Goal: Information Seeking & Learning: Check status

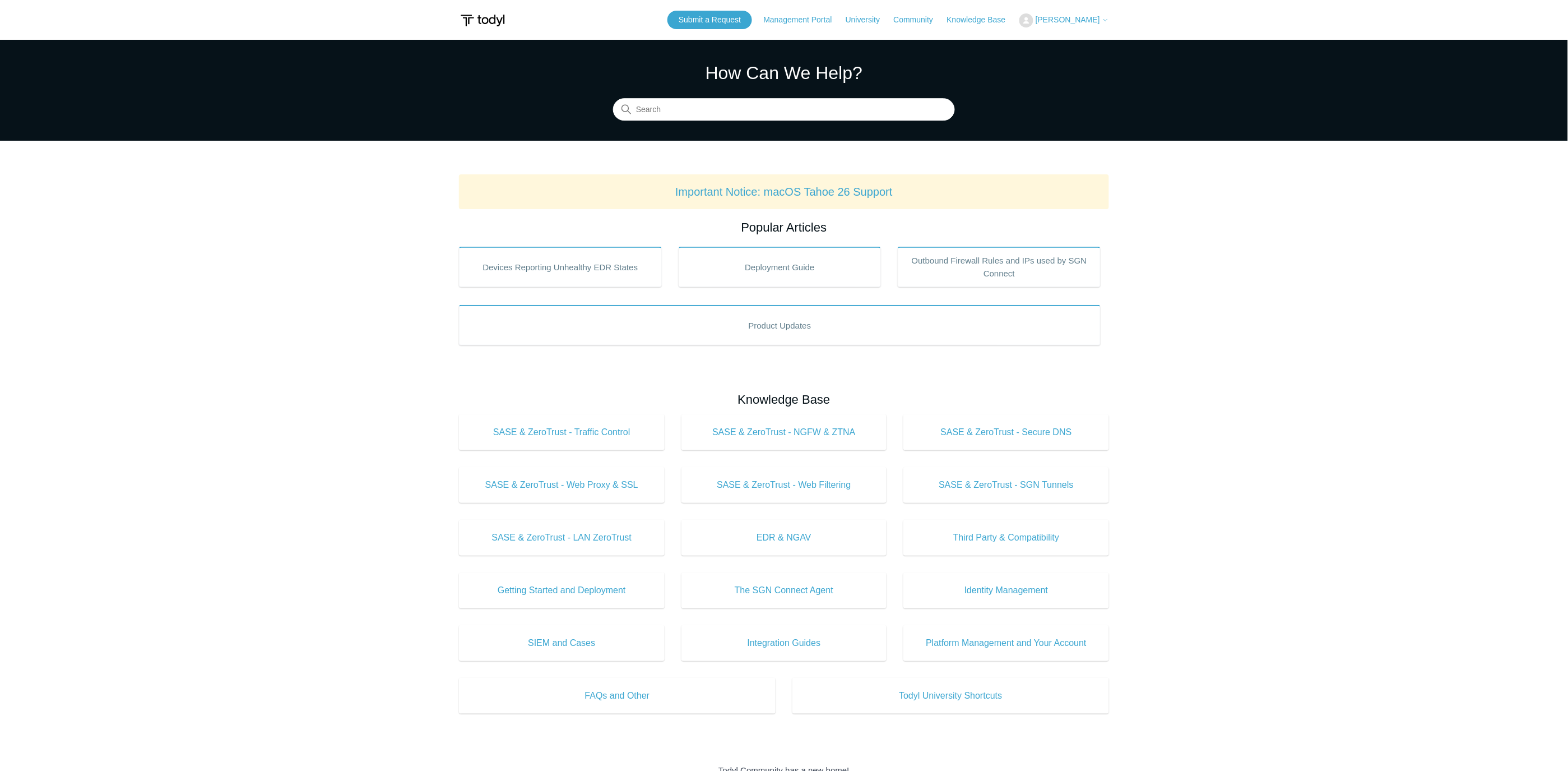
click at [1066, 18] on span "[PERSON_NAME]" at bounding box center [1068, 20] width 64 height 9
click at [1068, 35] on link "My Support Requests" at bounding box center [1074, 44] width 109 height 20
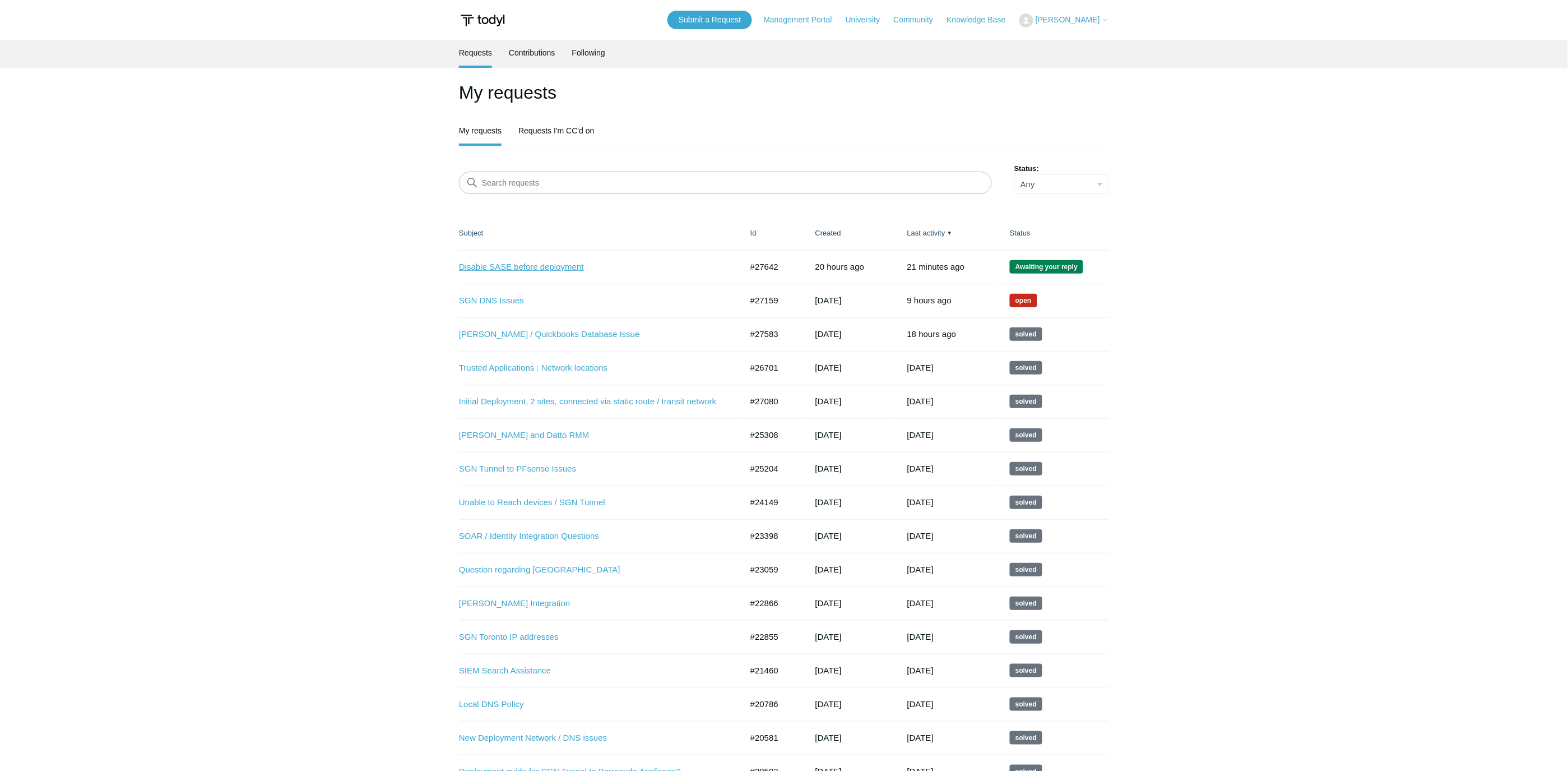
click at [547, 268] on link "Disable SASE before deployment" at bounding box center [591, 267] width 266 height 13
click at [533, 437] on link "Todyl SGN and Datto RMM" at bounding box center [591, 435] width 266 height 13
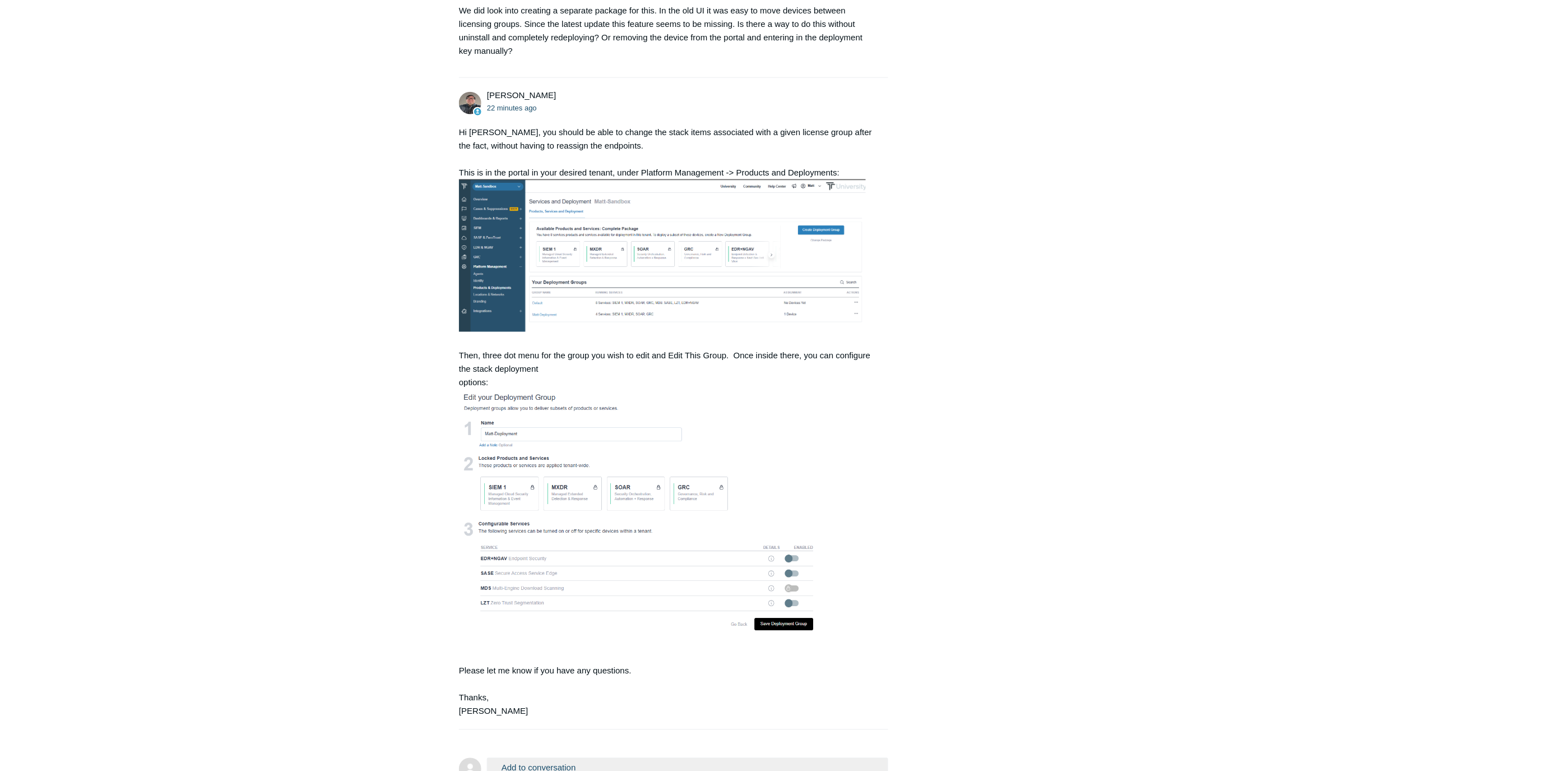
scroll to position [522, 0]
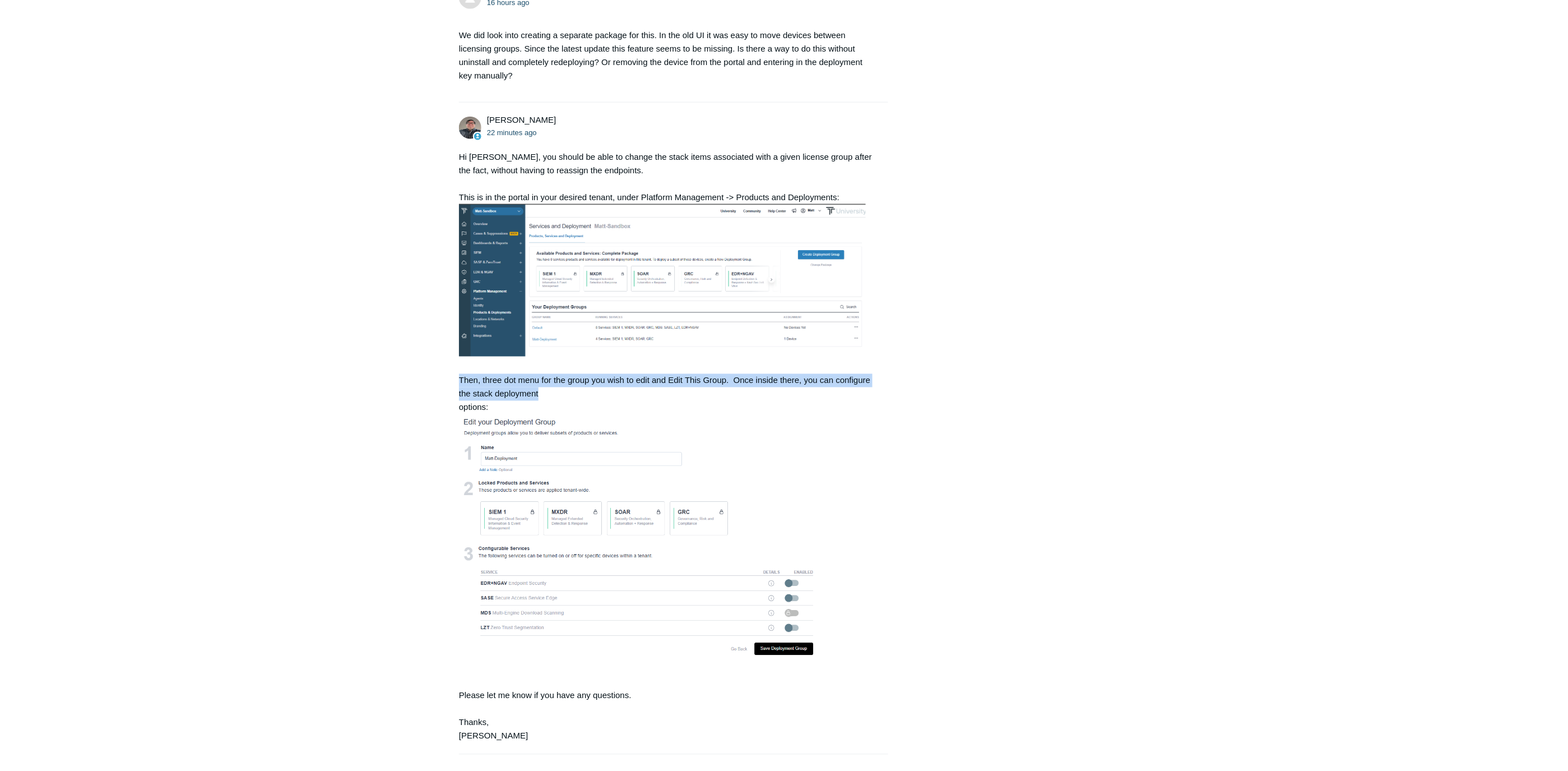
drag, startPoint x: 456, startPoint y: 363, endPoint x: 588, endPoint y: 385, distance: 133.8
click at [588, 385] on main "Requests Contributions Following Todyl Support Center My activities Disable SAS…" at bounding box center [784, 174] width 1568 height 1313
click at [589, 385] on div "Hi Jacob, you should be able to change the stack items associated with a given …" at bounding box center [668, 447] width 418 height 593
click at [592, 391] on div "Hi Jacob, you should be able to change the stack items associated with a given …" at bounding box center [668, 447] width 418 height 593
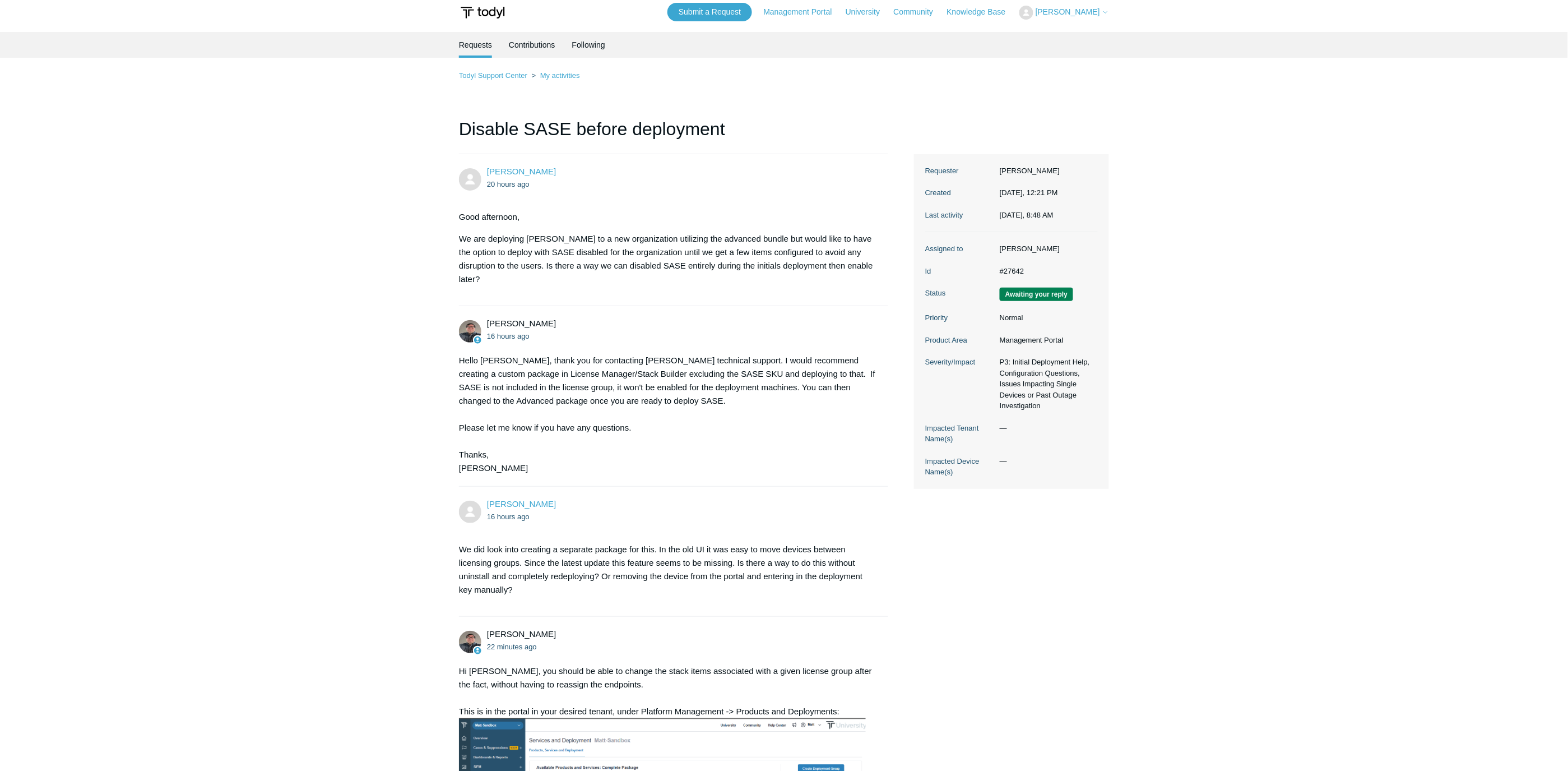
scroll to position [0, 0]
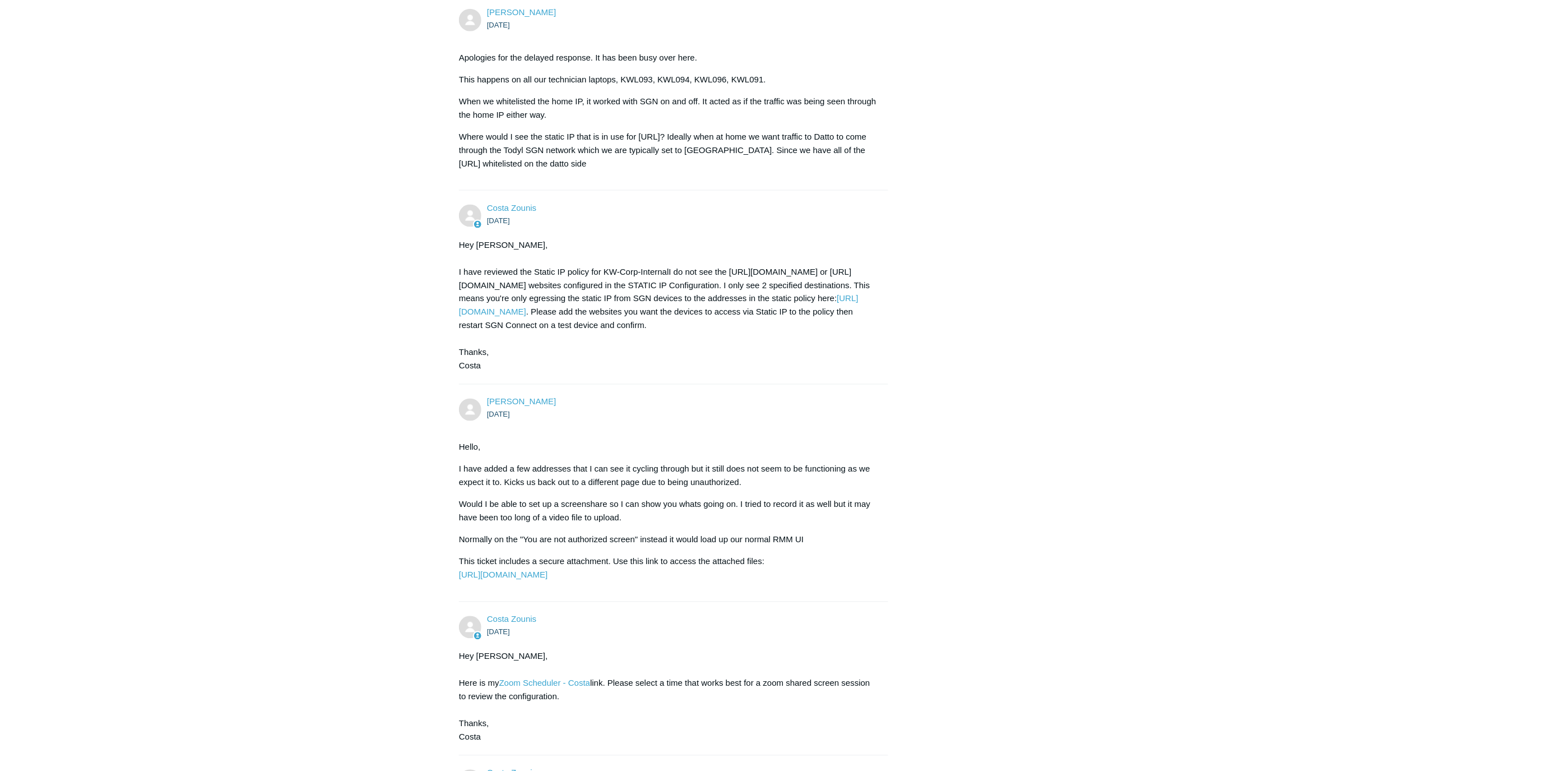
scroll to position [685, 0]
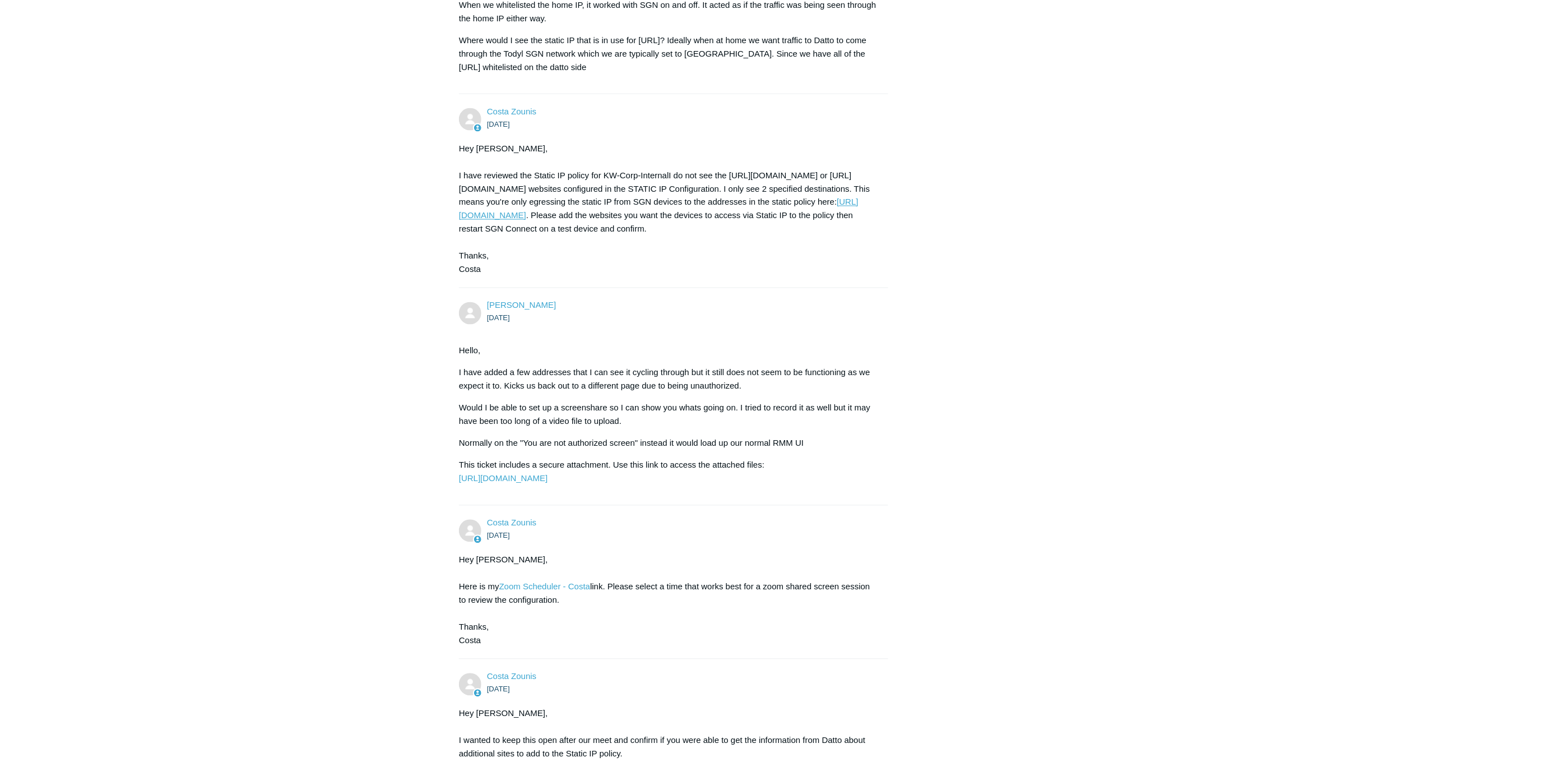
click at [612, 216] on link "https://portal.todyl.com/portal/staticip/policies" at bounding box center [658, 209] width 399 height 23
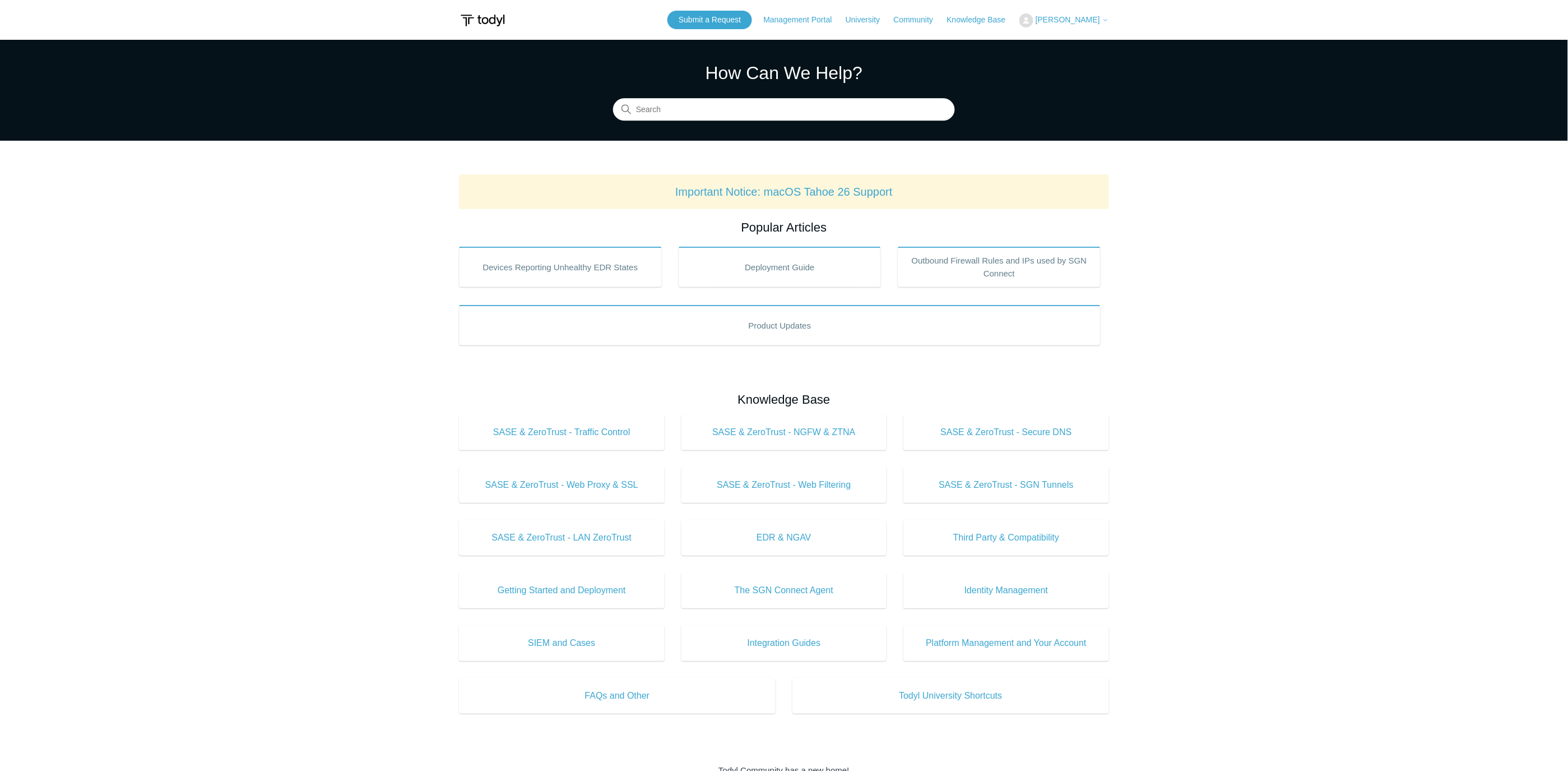
click at [1091, 22] on span "[PERSON_NAME]" at bounding box center [1068, 20] width 64 height 9
click at [1087, 45] on link "My Support Requests" at bounding box center [1074, 44] width 109 height 20
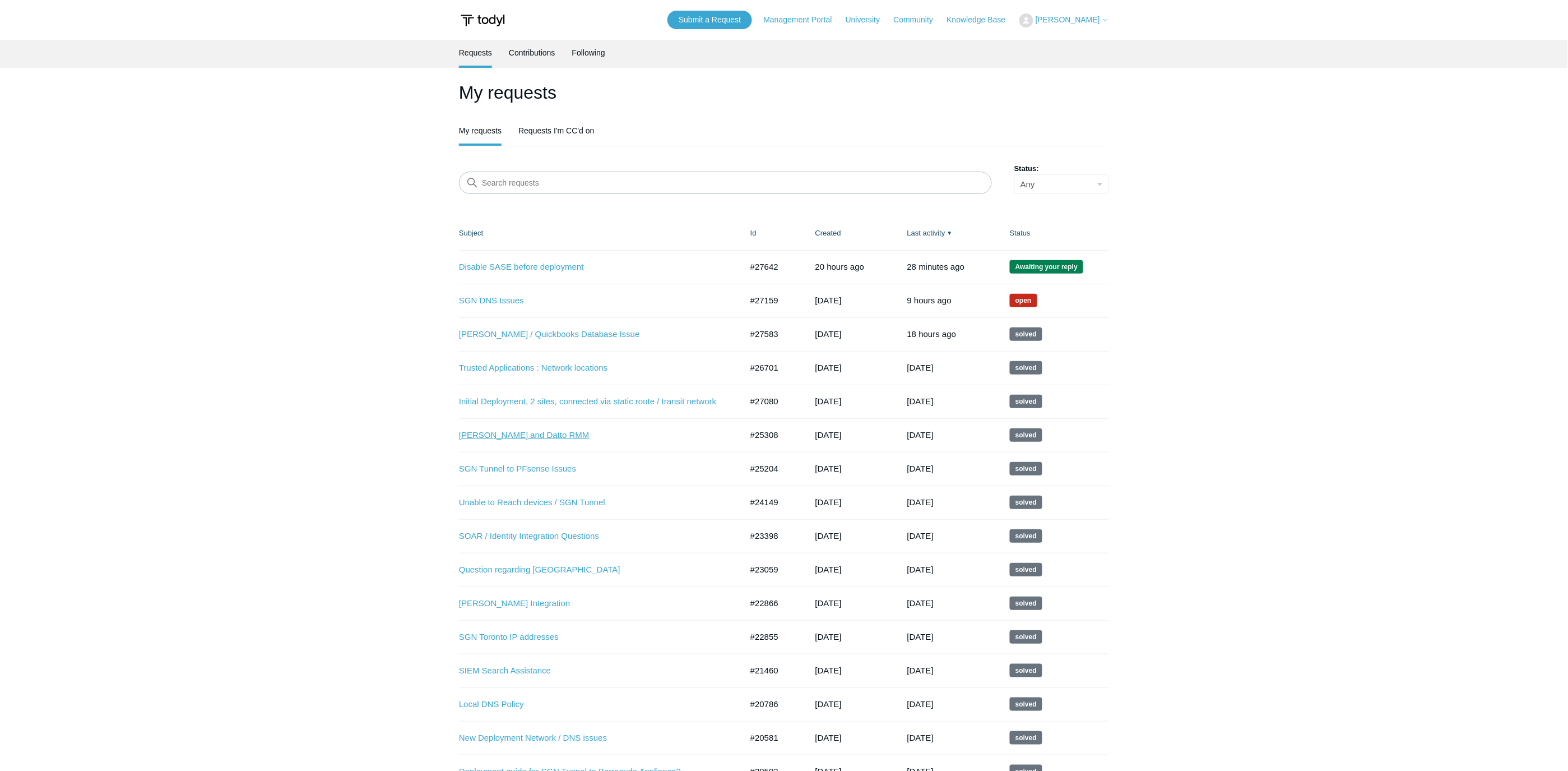
click at [540, 434] on link "[PERSON_NAME] and Datto RMM" at bounding box center [591, 435] width 266 height 13
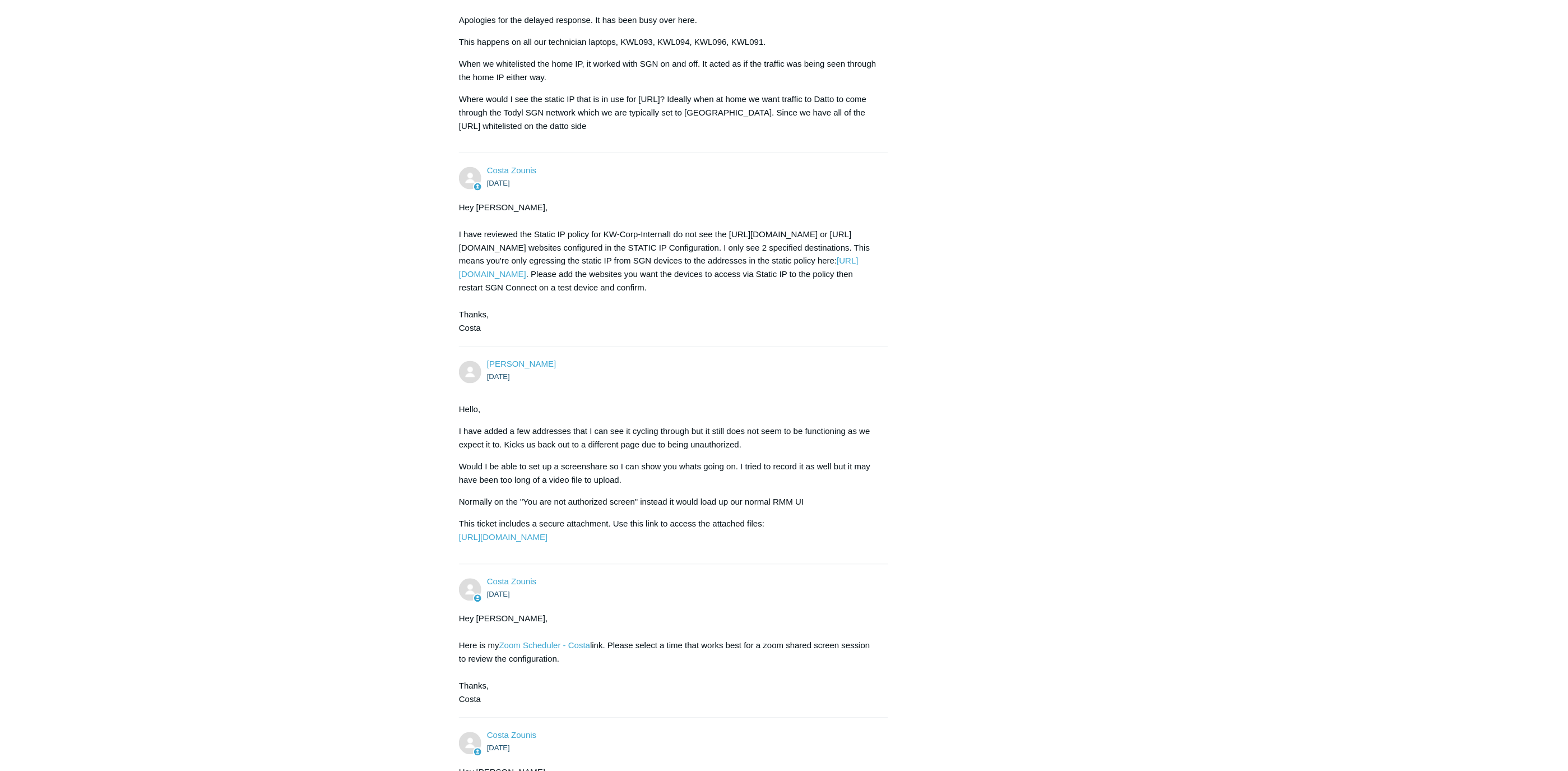
scroll to position [810, 0]
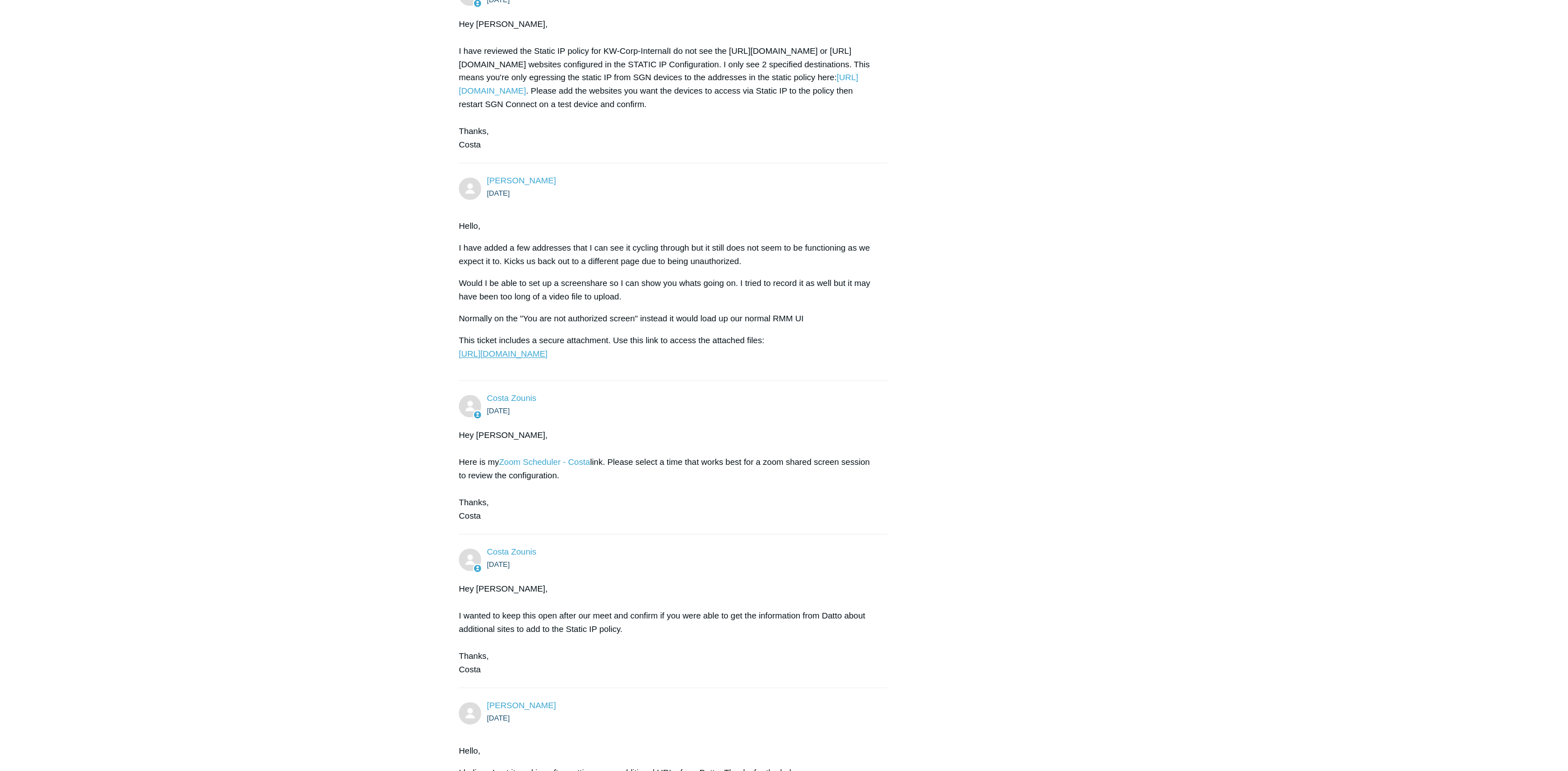
click at [548, 359] on link "[URL][DOMAIN_NAME]" at bounding box center [503, 354] width 88 height 9
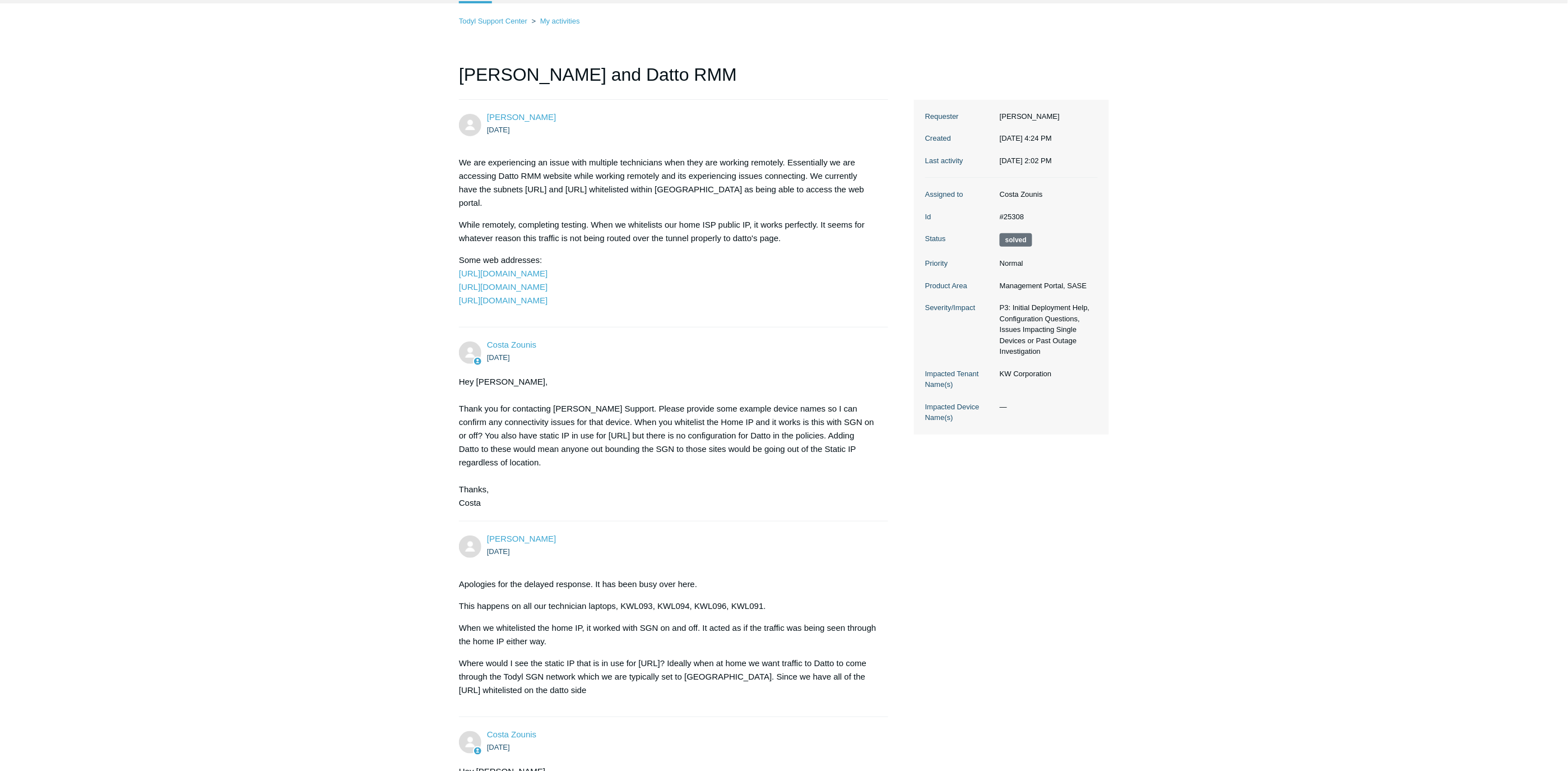
scroll to position [0, 0]
